Goal: Obtain resource: Download file/media

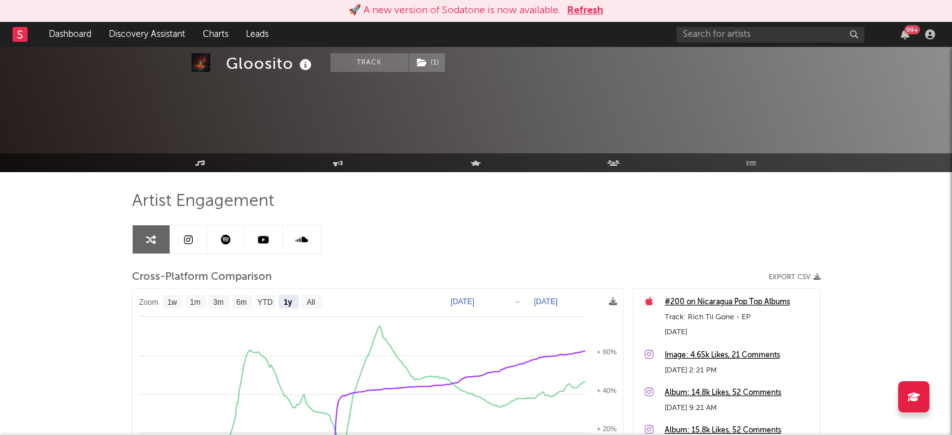
select select "1y"
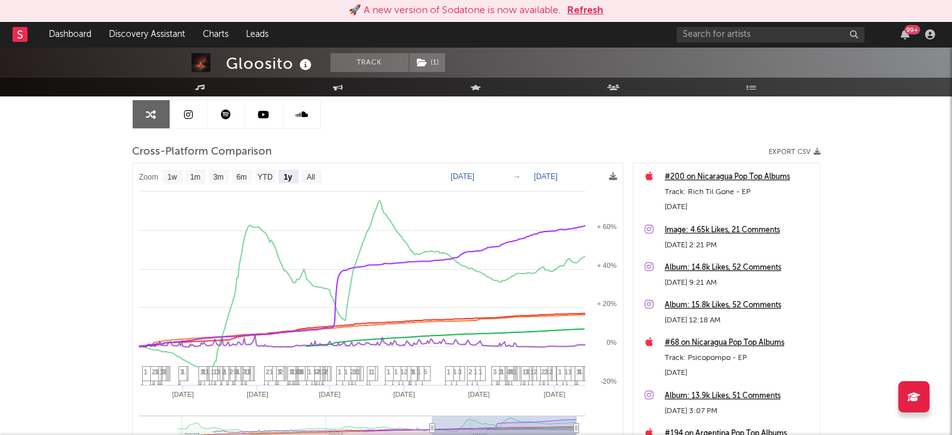
click at [602, 13] on button "Refresh" at bounding box center [585, 10] width 36 height 15
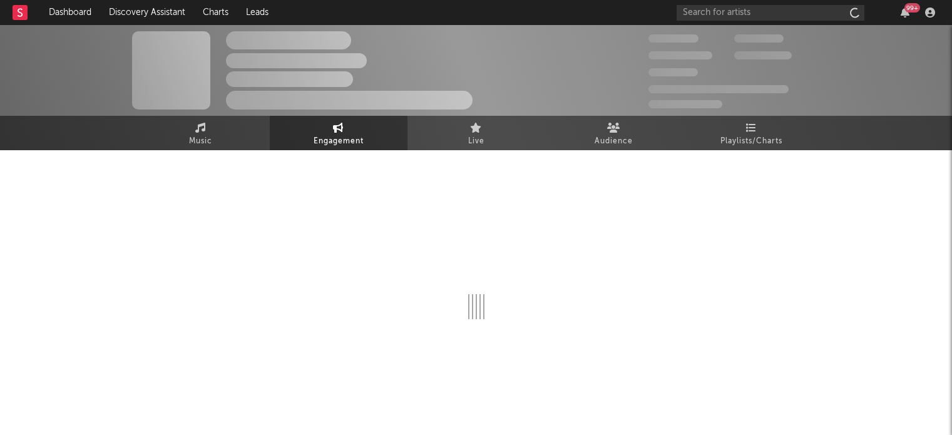
scroll to position [3, 0]
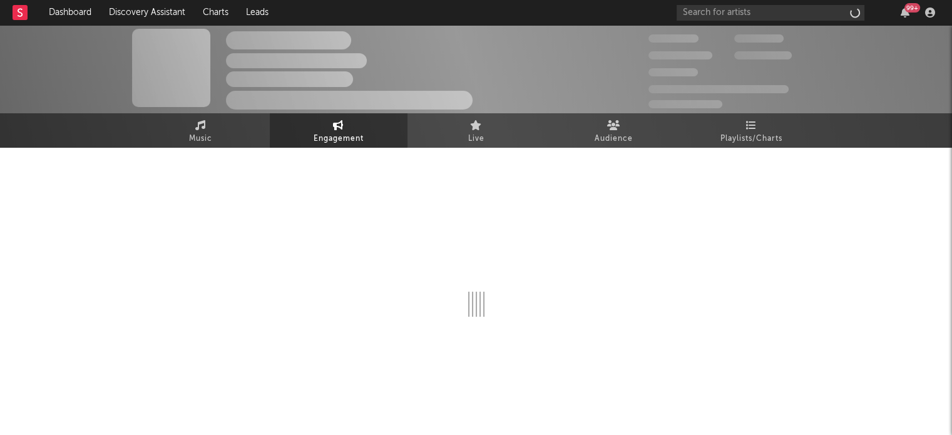
select select "1w"
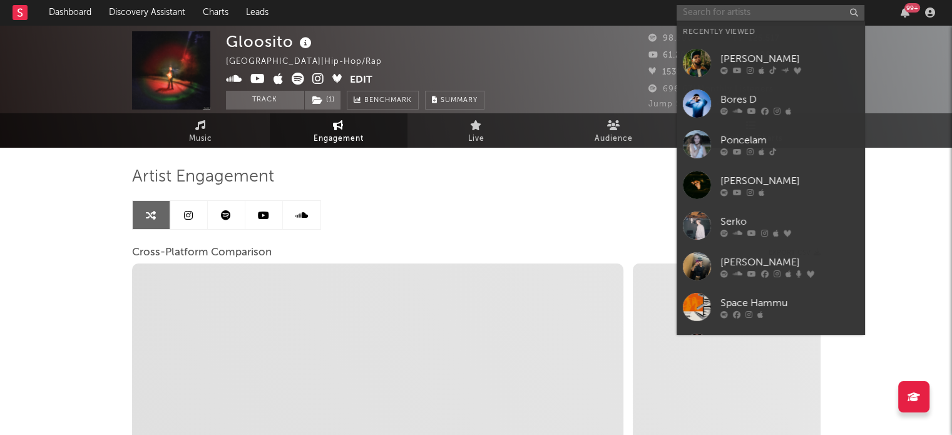
click at [734, 14] on input "text" at bounding box center [771, 13] width 188 height 16
type input "P"
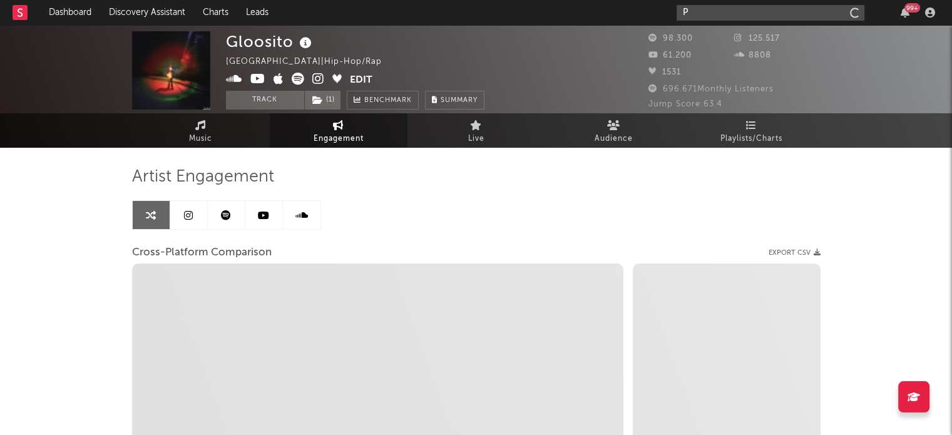
select select "1m"
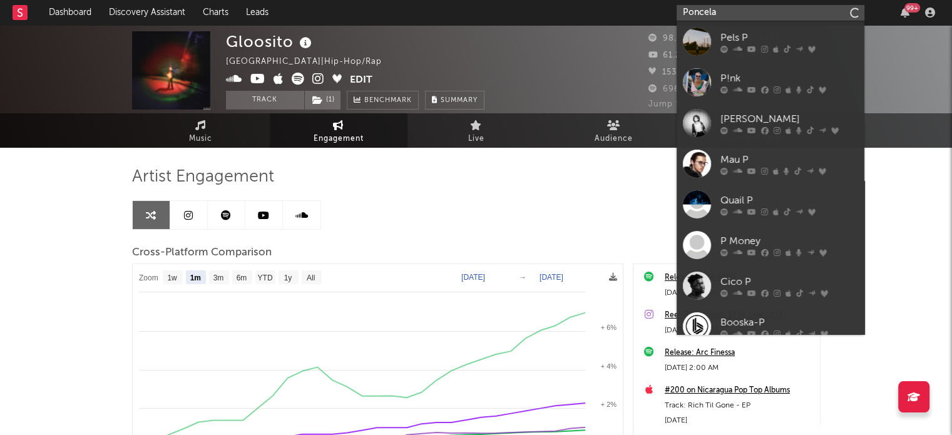
type input "Poncelam"
select select "1m"
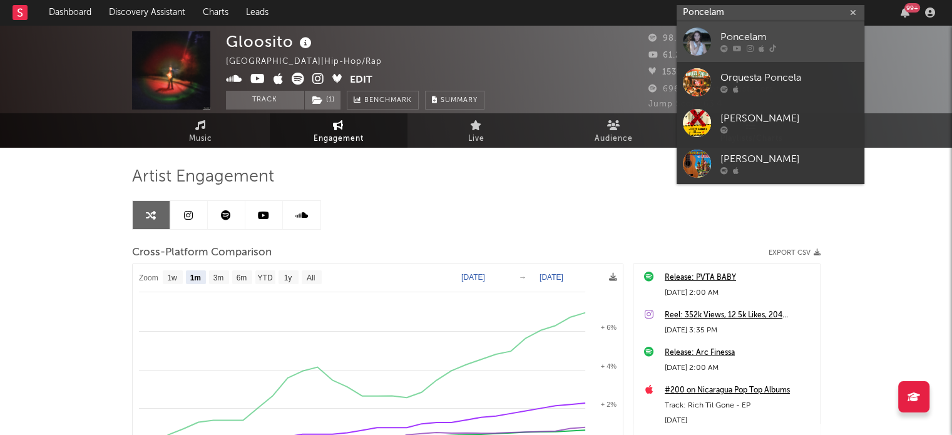
type input "Poncelam"
click at [699, 41] on div at bounding box center [697, 42] width 28 height 28
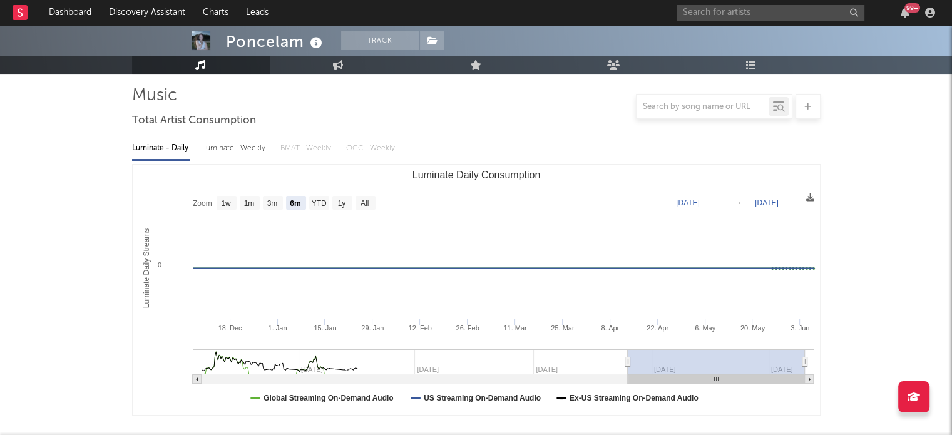
scroll to position [83, 0]
click at [338, 202] on text "1y" at bounding box center [342, 204] width 8 height 9
select select "1y"
type input "2023-06-07"
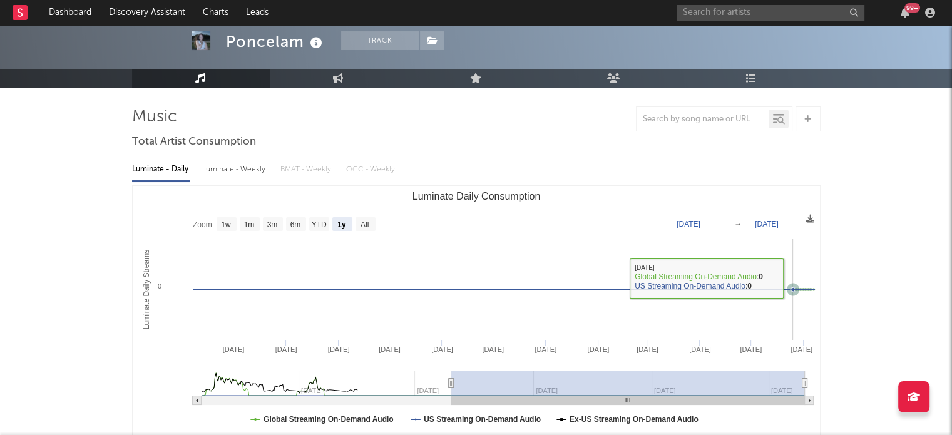
scroll to position [58, 0]
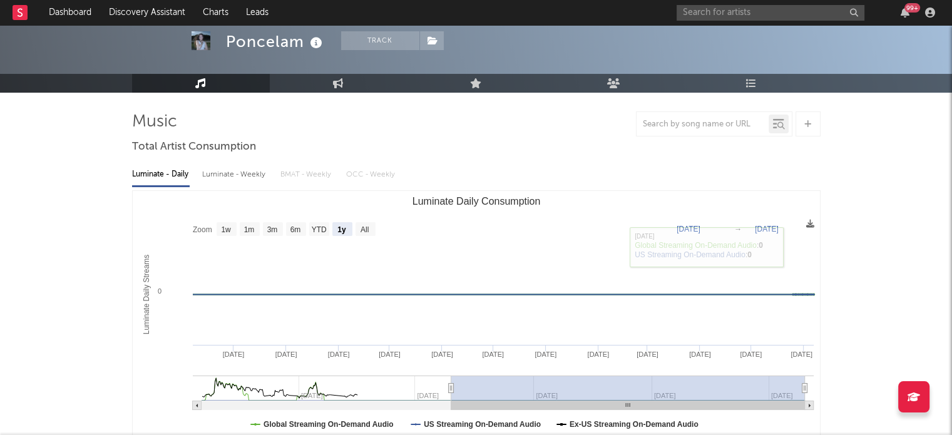
click at [308, 225] on rect "Luminate Daily Consumption" at bounding box center [477, 316] width 688 height 250
click at [312, 227] on text "YTD" at bounding box center [318, 229] width 15 height 9
select select "YTD"
type input "2024-01-01"
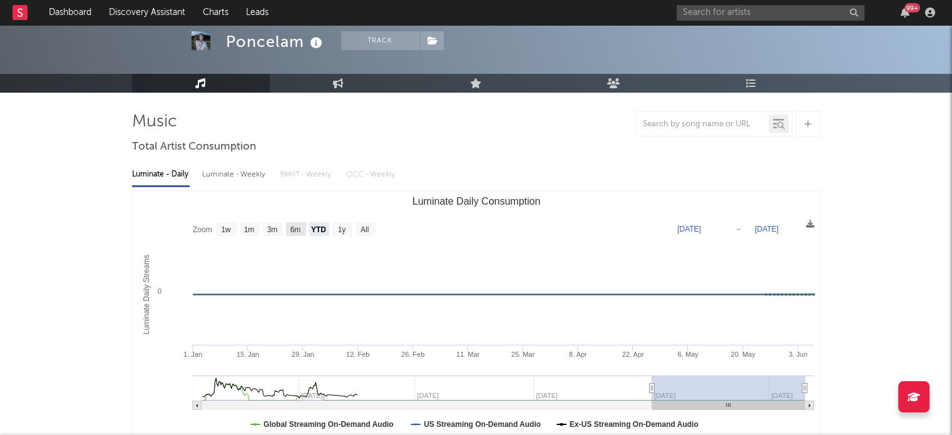
click at [299, 227] on text "6m" at bounding box center [295, 229] width 11 height 9
select select "6m"
type input "2023-12-07"
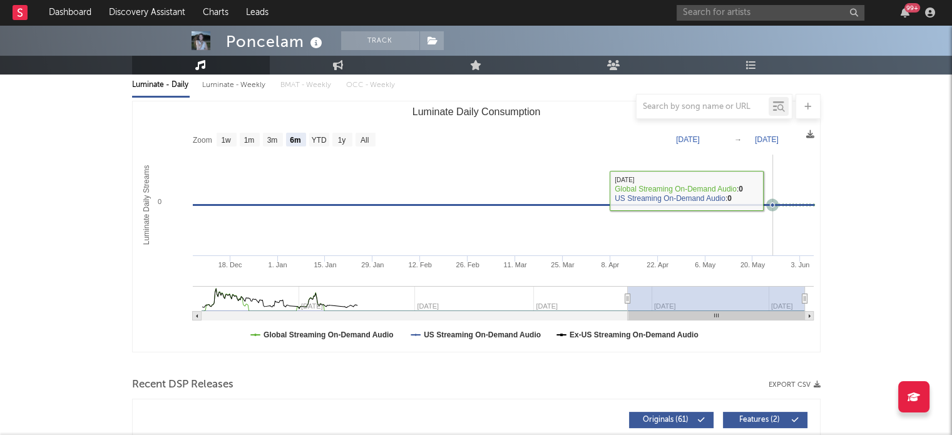
scroll to position [149, 0]
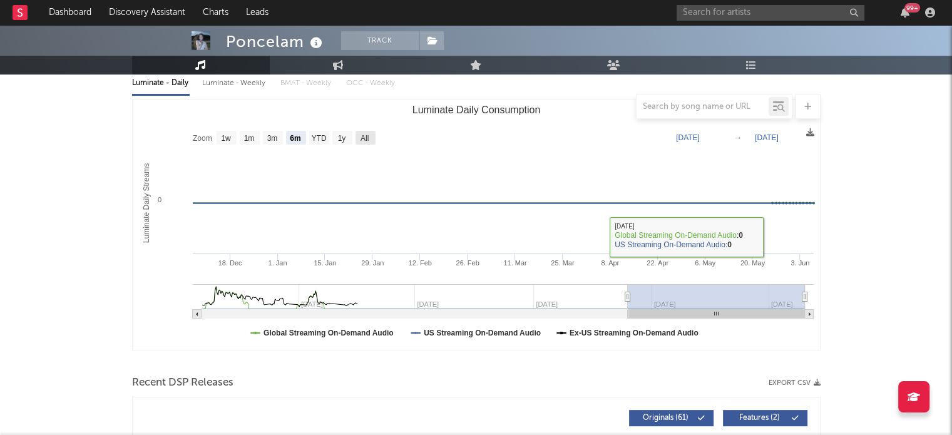
click at [366, 137] on text "All" at bounding box center [364, 138] width 8 height 9
select select "All"
type input "2022-09-22"
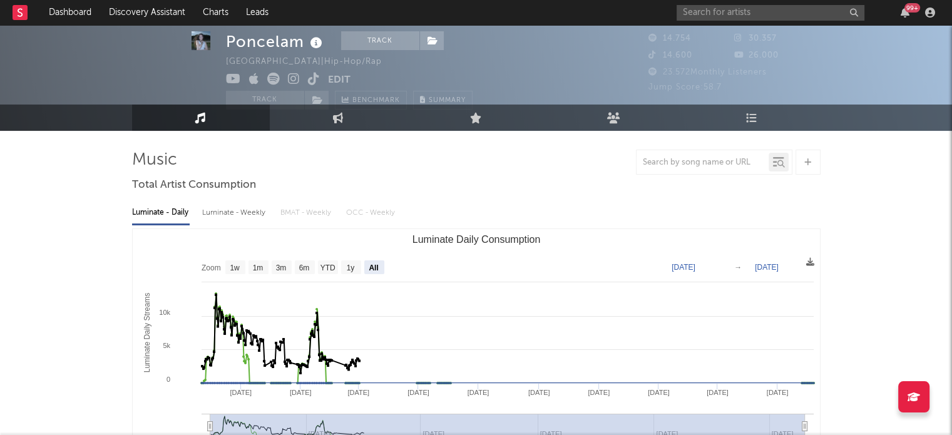
scroll to position [0, 0]
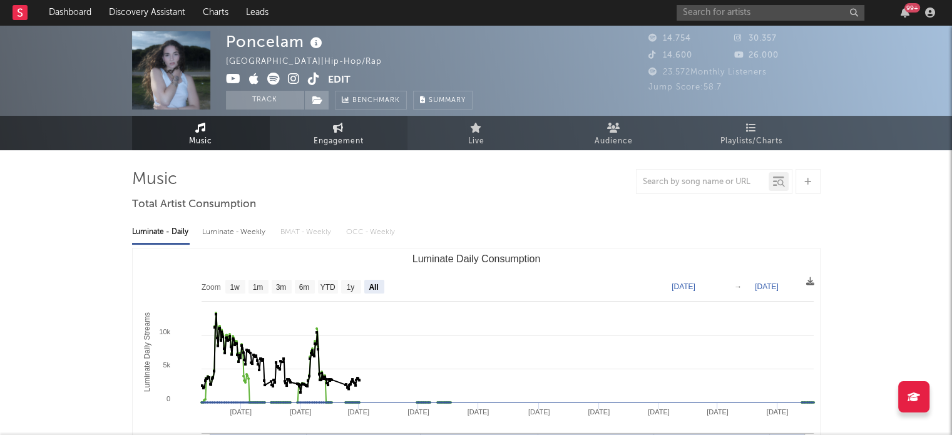
click at [346, 145] on span "Engagement" at bounding box center [339, 141] width 50 height 15
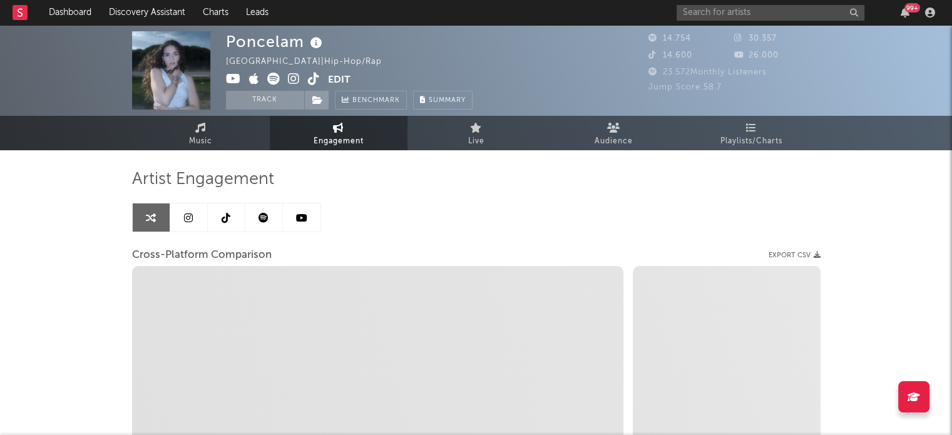
select select "1w"
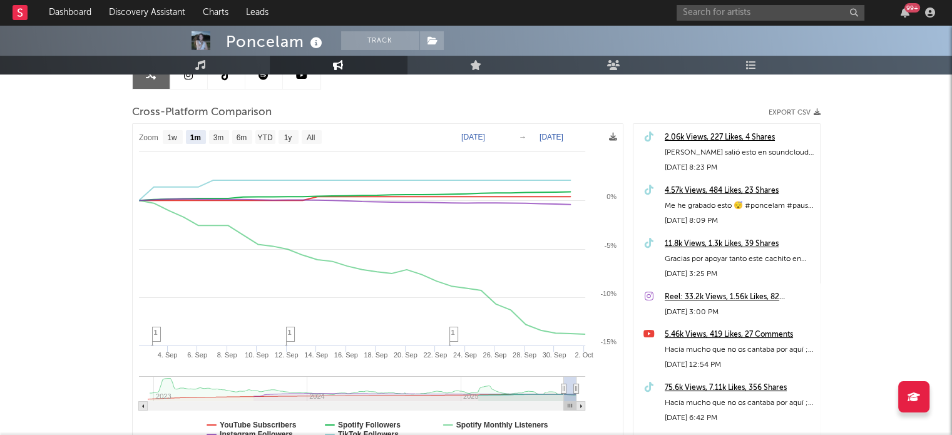
scroll to position [144, 0]
click at [289, 137] on text "1y" at bounding box center [288, 136] width 8 height 9
select select "1y"
type input "2024-10-02"
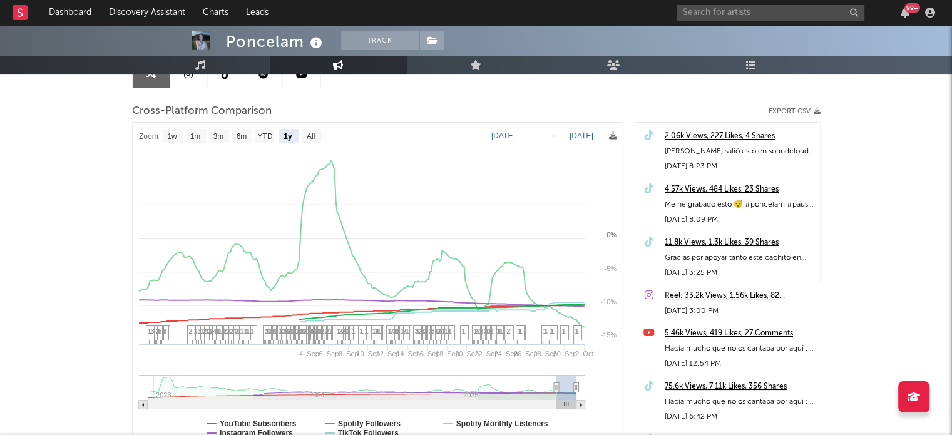
select select "1y"
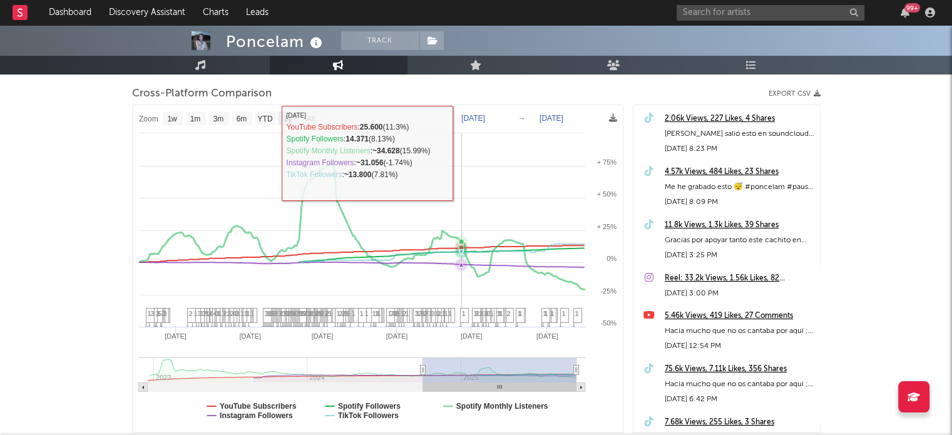
scroll to position [0, 0]
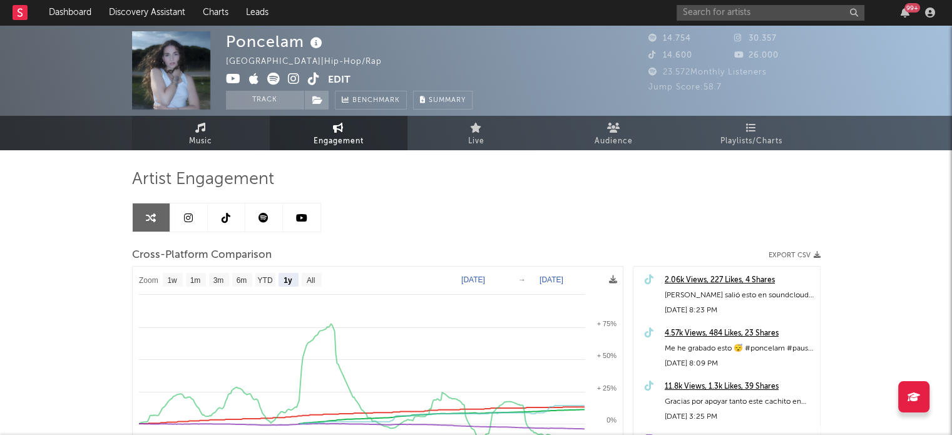
click at [226, 145] on link "Music" at bounding box center [201, 133] width 138 height 34
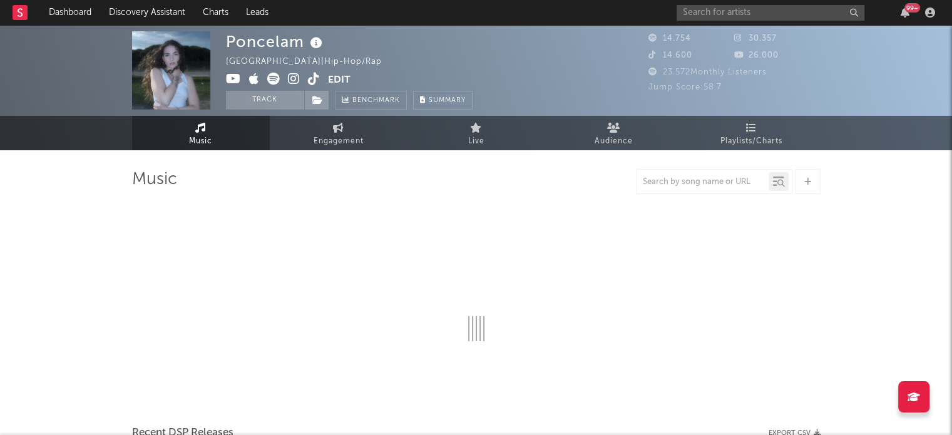
select select "6m"
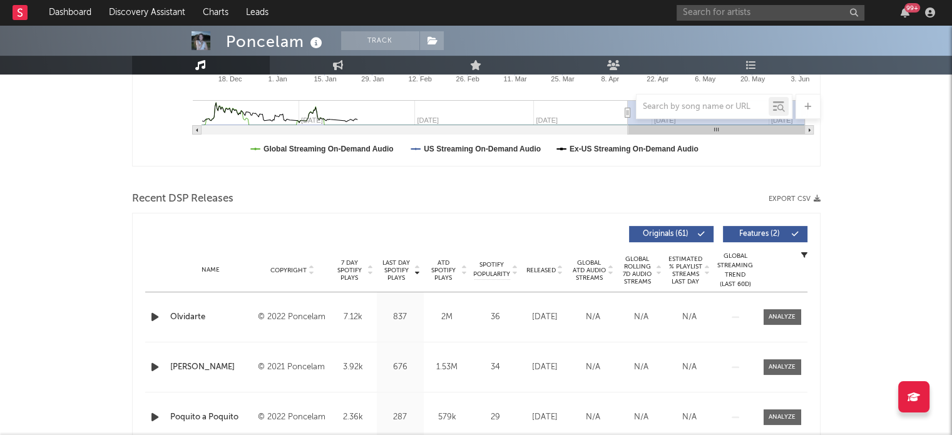
scroll to position [331, 0]
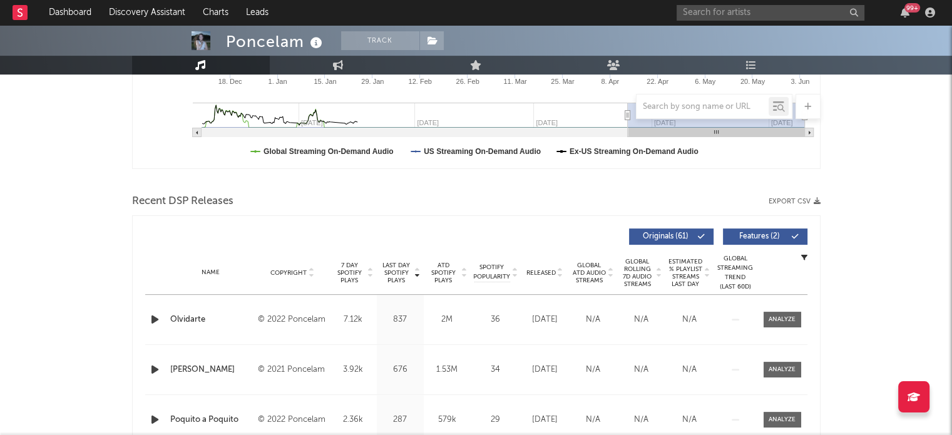
click at [809, 205] on div "Recent DSP Releases Export CSV" at bounding box center [476, 201] width 689 height 21
click at [810, 194] on div "Recent DSP Releases Export CSV" at bounding box center [476, 201] width 689 height 21
click at [799, 207] on div "Recent DSP Releases Export CSV" at bounding box center [476, 201] width 689 height 21
click at [805, 202] on button "Export CSV" at bounding box center [795, 202] width 52 height 8
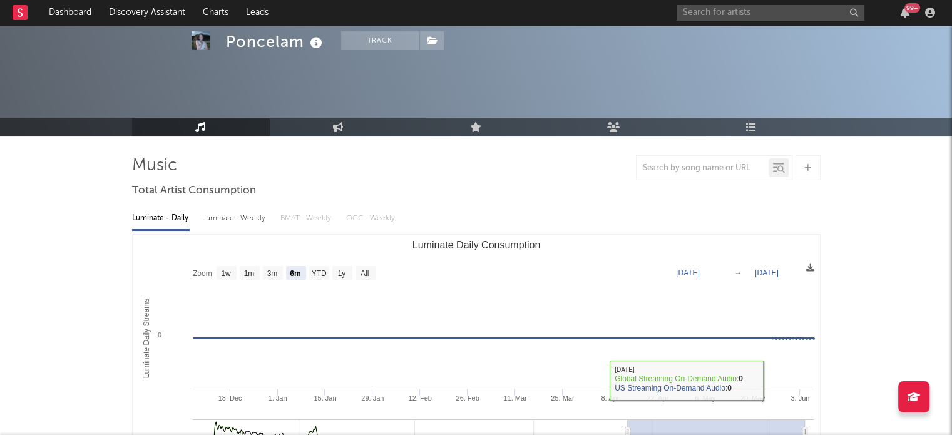
scroll to position [9, 0]
